Goal: Task Accomplishment & Management: Manage account settings

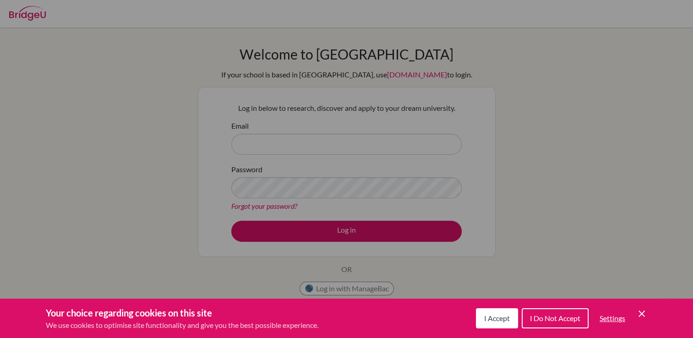
click at [574, 319] on span "I Do Not Accept" at bounding box center [555, 318] width 50 height 9
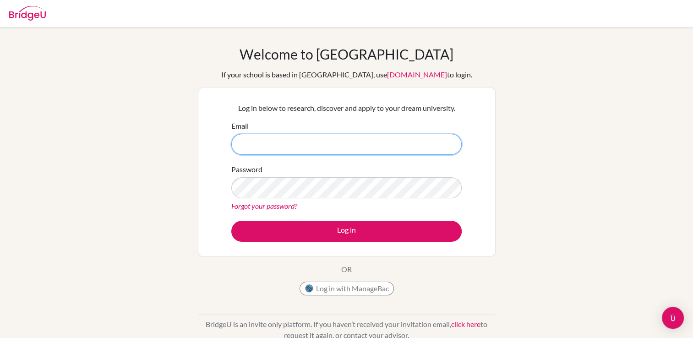
click at [334, 145] on input "Email" at bounding box center [346, 144] width 231 height 21
type input "[EMAIL_ADDRESS][DOMAIN_NAME]"
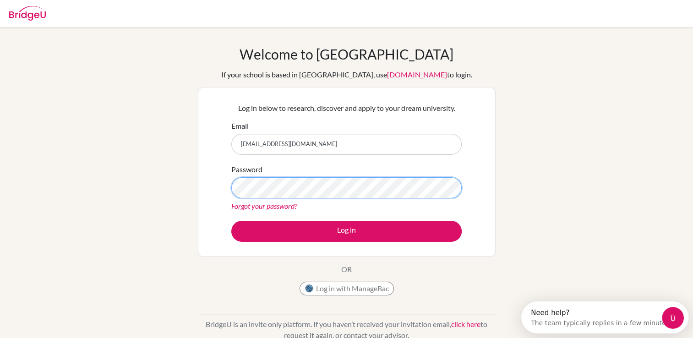
click at [231, 221] on button "Log in" at bounding box center [346, 231] width 231 height 21
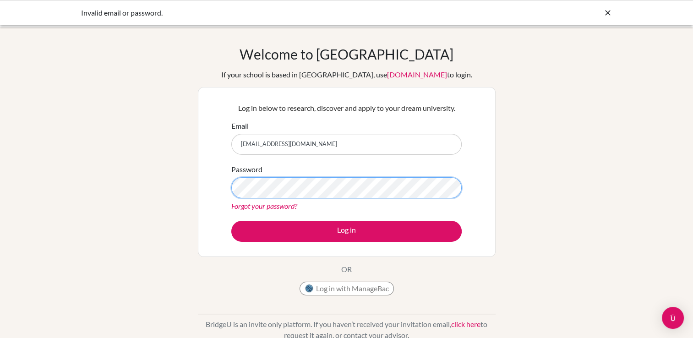
click at [231, 221] on button "Log in" at bounding box center [346, 231] width 231 height 21
click at [331, 141] on input "oliviershantel23@gmail.com" at bounding box center [346, 144] width 231 height 21
click at [447, 200] on div "Password Forgot your password?" at bounding box center [346, 188] width 231 height 48
click at [231, 221] on button "Log in" at bounding box center [346, 231] width 231 height 21
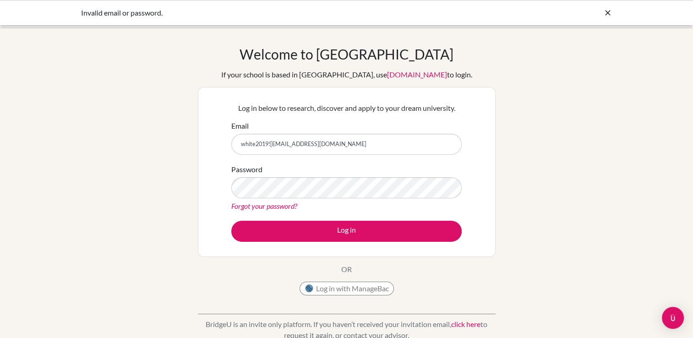
type input "white2019!oliviershantel23@gmail.com"
click at [231, 221] on button "Log in" at bounding box center [346, 231] width 231 height 21
drag, startPoint x: 419, startPoint y: 144, endPoint x: 210, endPoint y: 144, distance: 208.5
click at [210, 144] on div "Log in below to research, discover and apply to your dream university. Email wh…" at bounding box center [347, 172] width 298 height 170
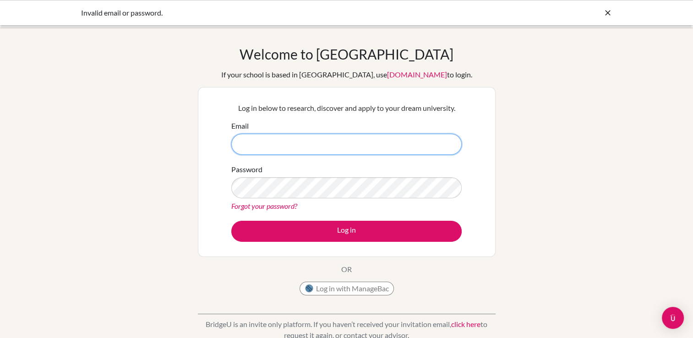
click at [266, 148] on input "Email" at bounding box center [346, 144] width 231 height 21
click at [506, 74] on div "Welcome to [GEOGRAPHIC_DATA] If your school is based in [GEOGRAPHIC_DATA], use …" at bounding box center [346, 196] width 693 height 300
